Goal: Understand process/instructions

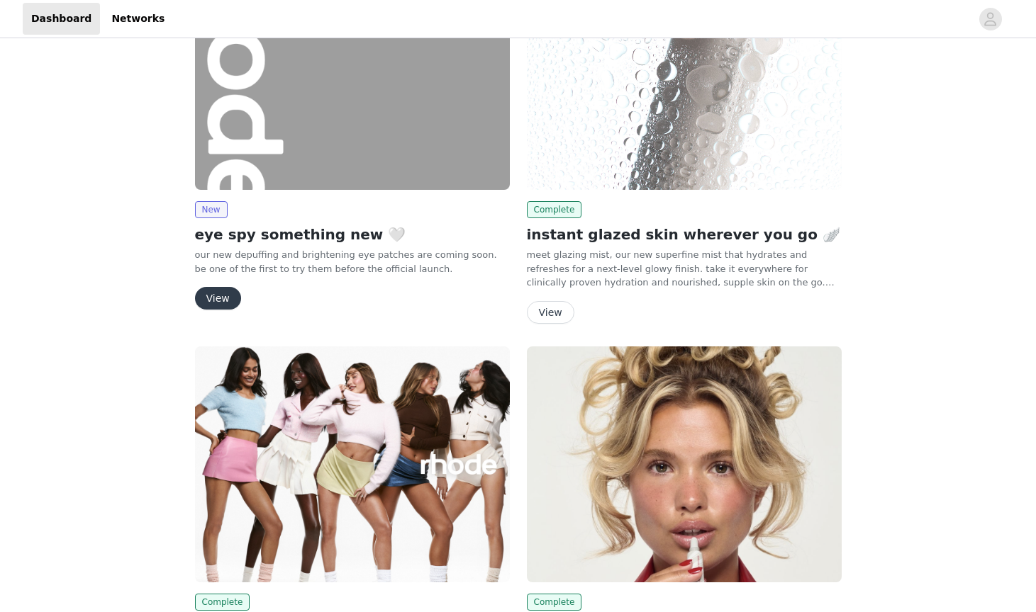
scroll to position [196, 0]
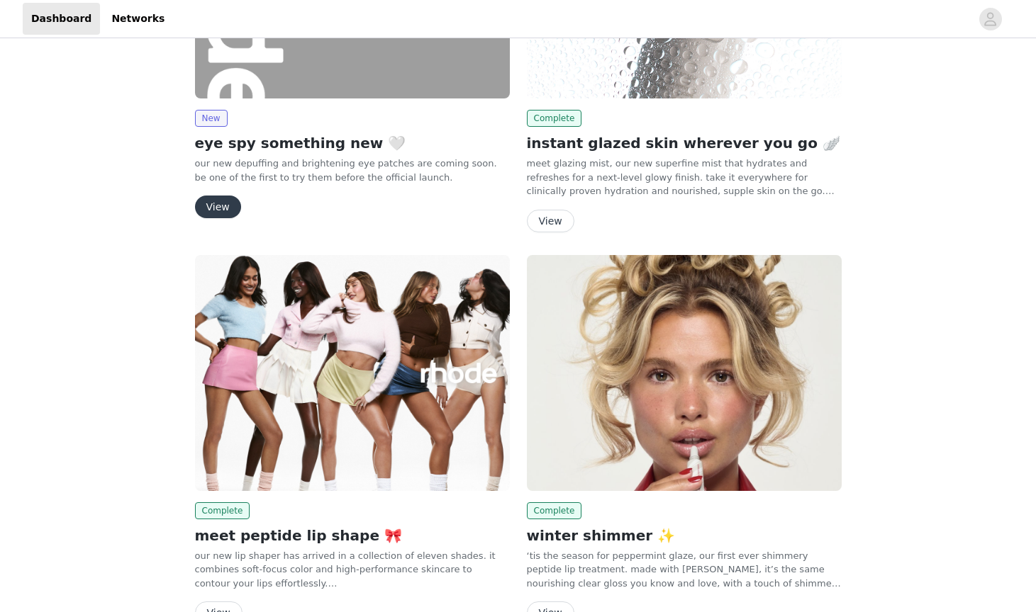
click at [219, 203] on button "View" at bounding box center [218, 207] width 46 height 23
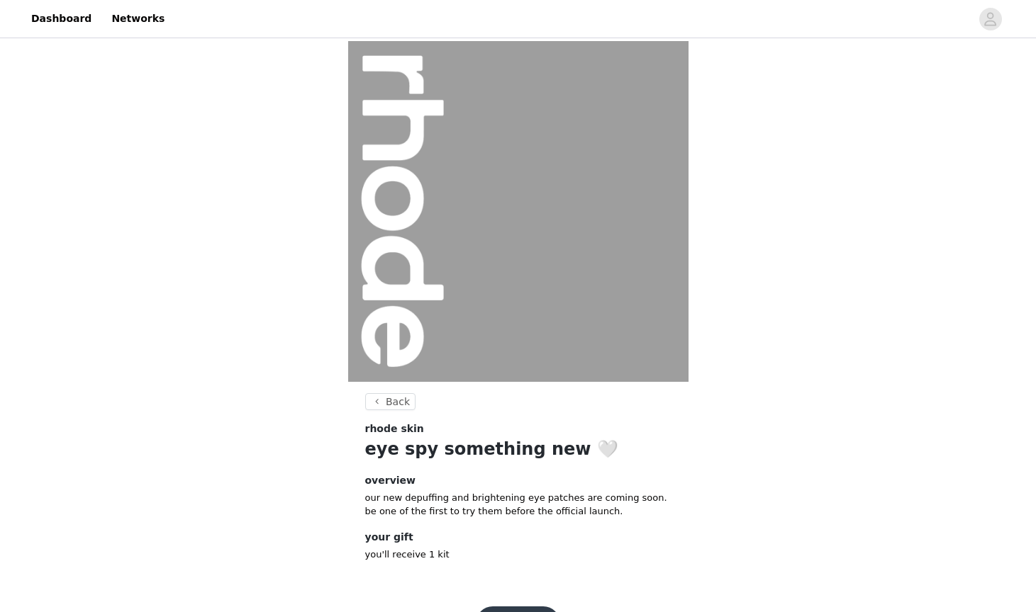
scroll to position [45, 0]
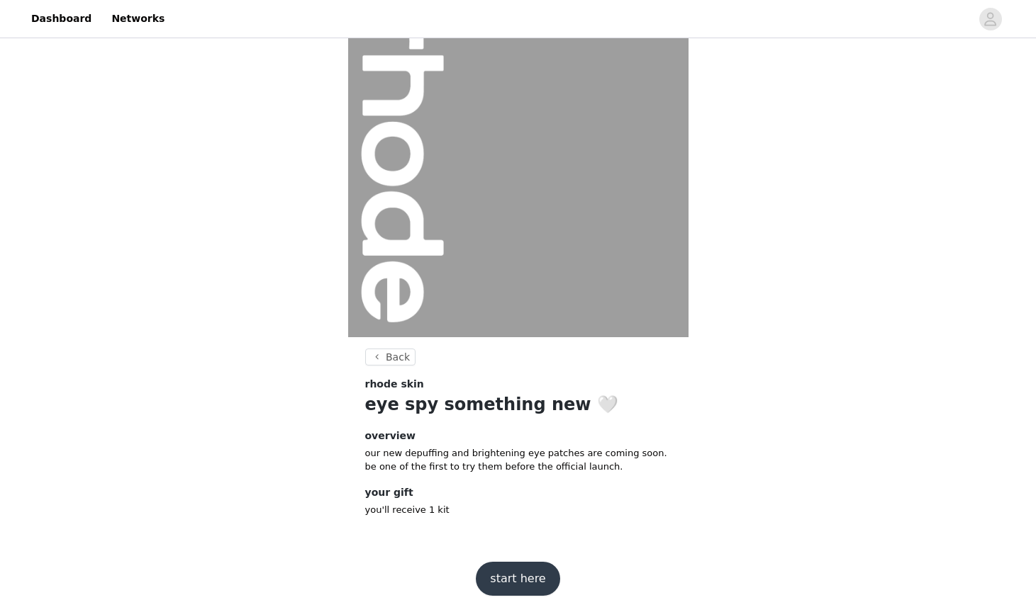
click at [511, 576] on button "start here" at bounding box center [518, 579] width 84 height 34
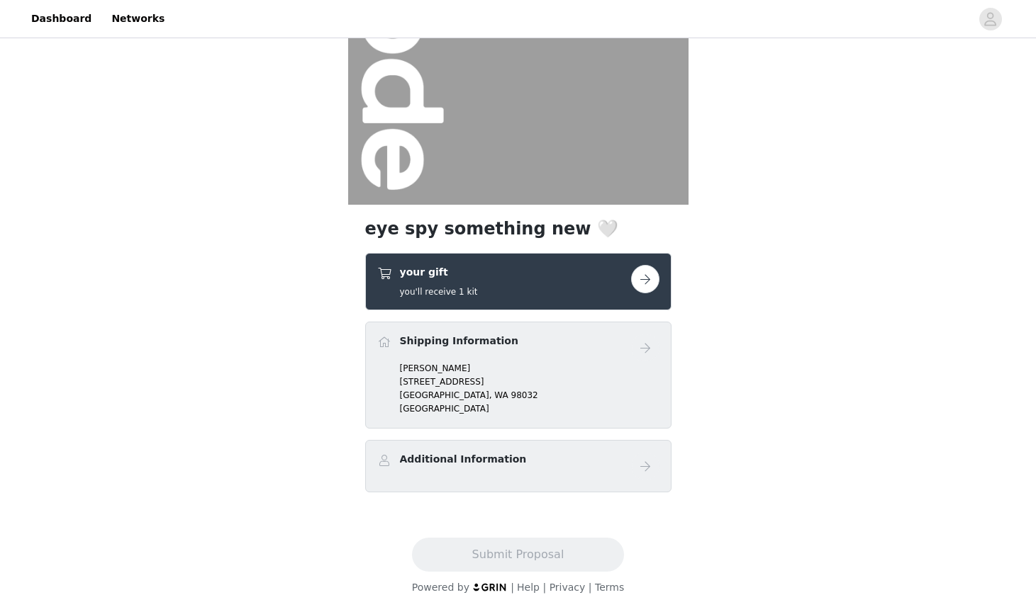
scroll to position [177, 0]
click at [653, 277] on button "button" at bounding box center [645, 279] width 28 height 28
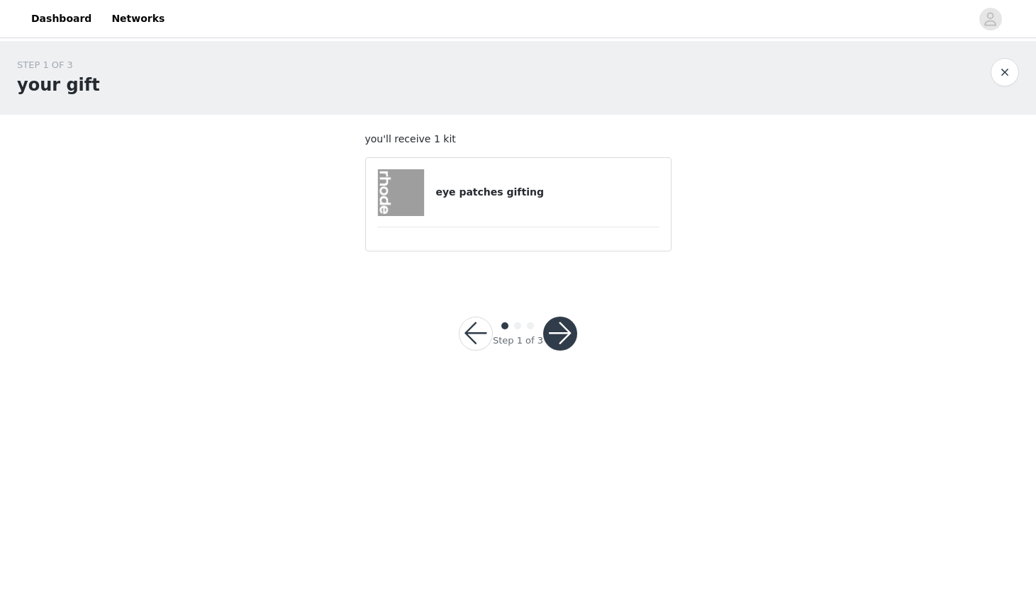
click at [564, 330] on button "button" at bounding box center [560, 334] width 34 height 34
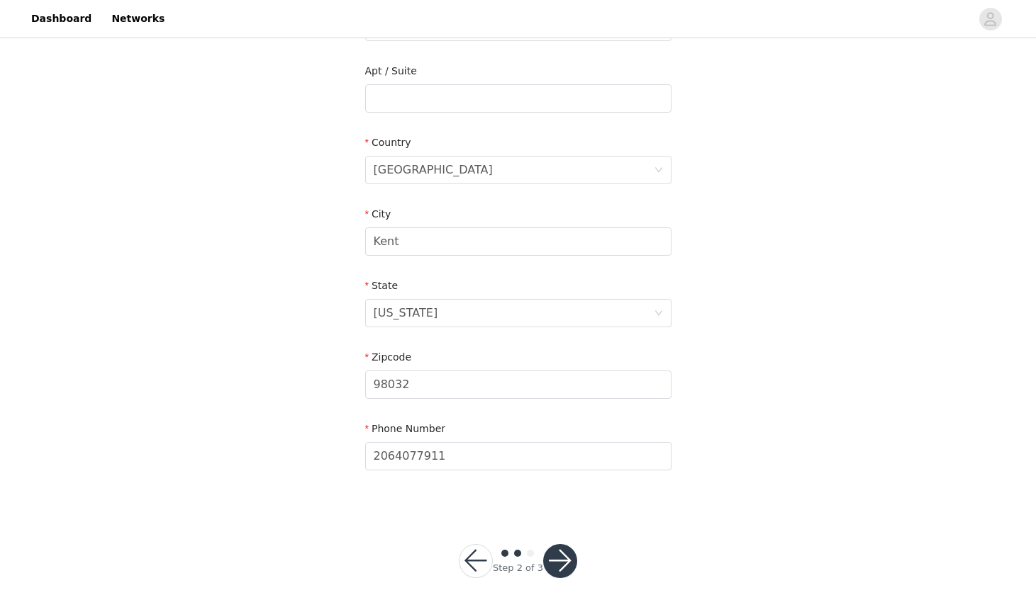
scroll to position [354, 0]
click at [556, 564] on button "button" at bounding box center [560, 562] width 34 height 34
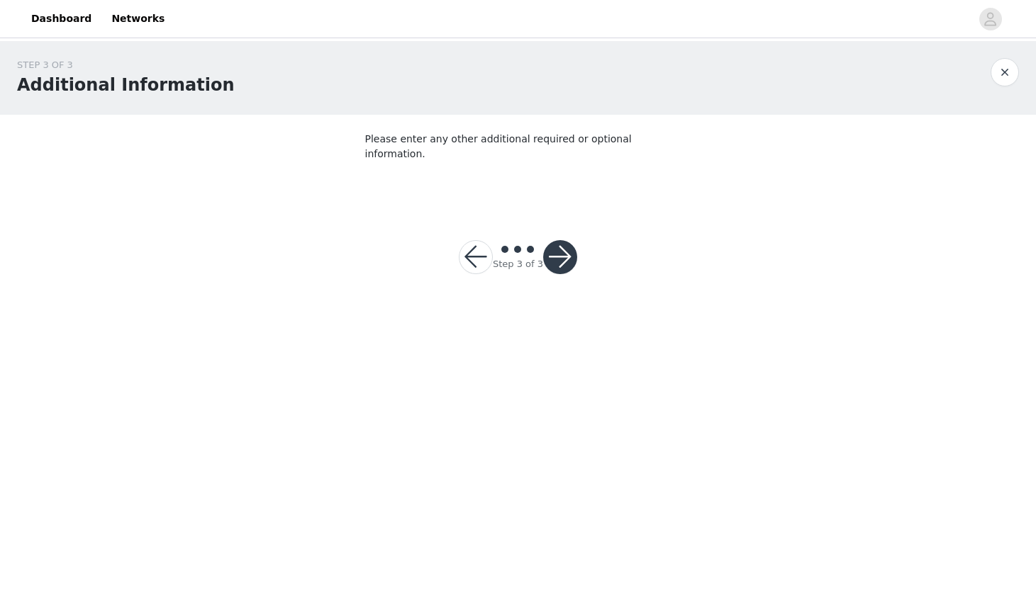
click at [550, 249] on button "button" at bounding box center [560, 257] width 34 height 34
